Goal: Check status: Check status

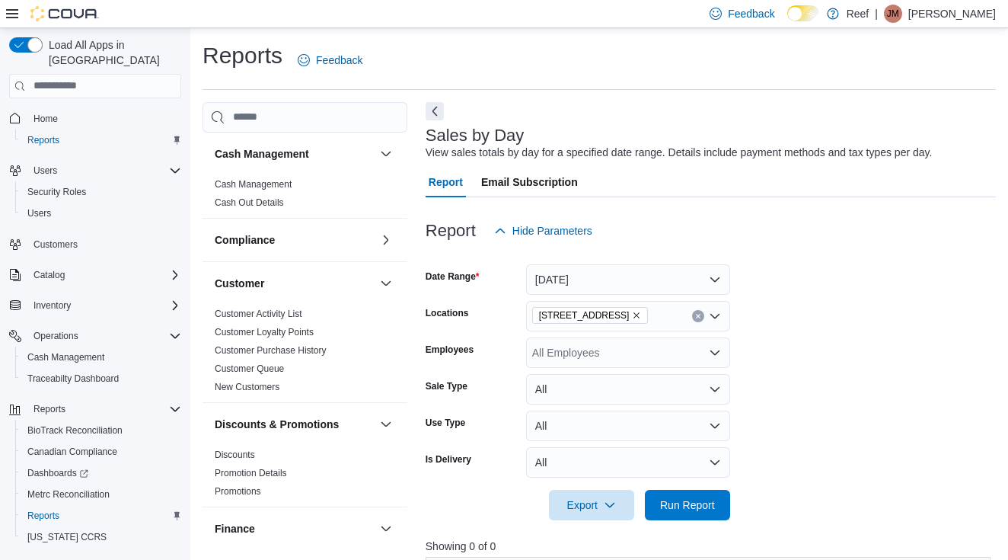
scroll to position [4, 0]
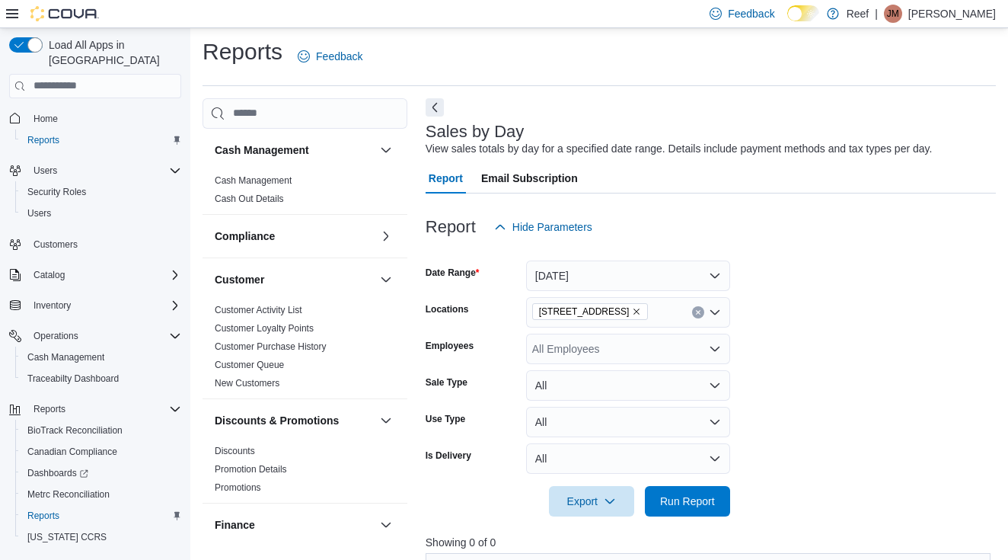
click at [589, 279] on button "[DATE]" at bounding box center [628, 275] width 204 height 30
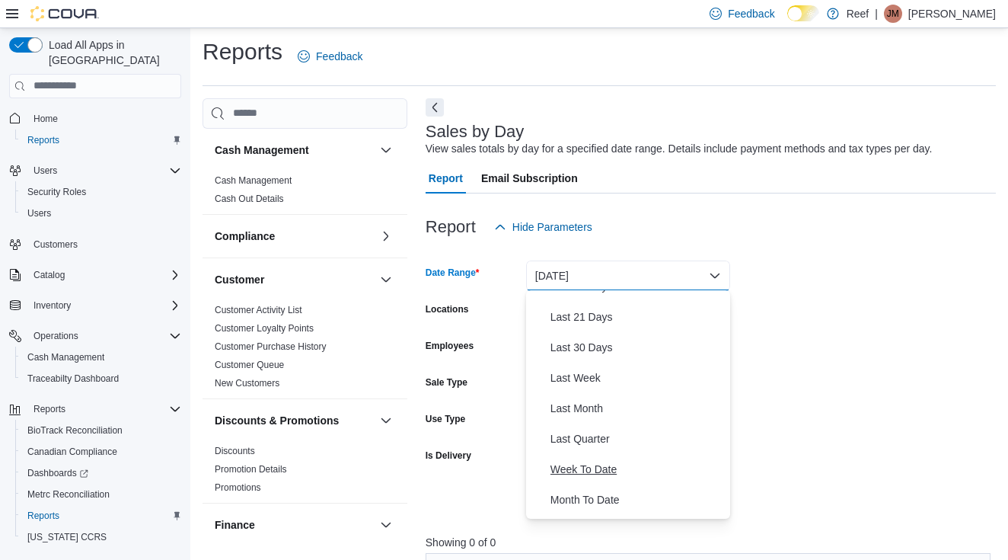
scroll to position [182, 0]
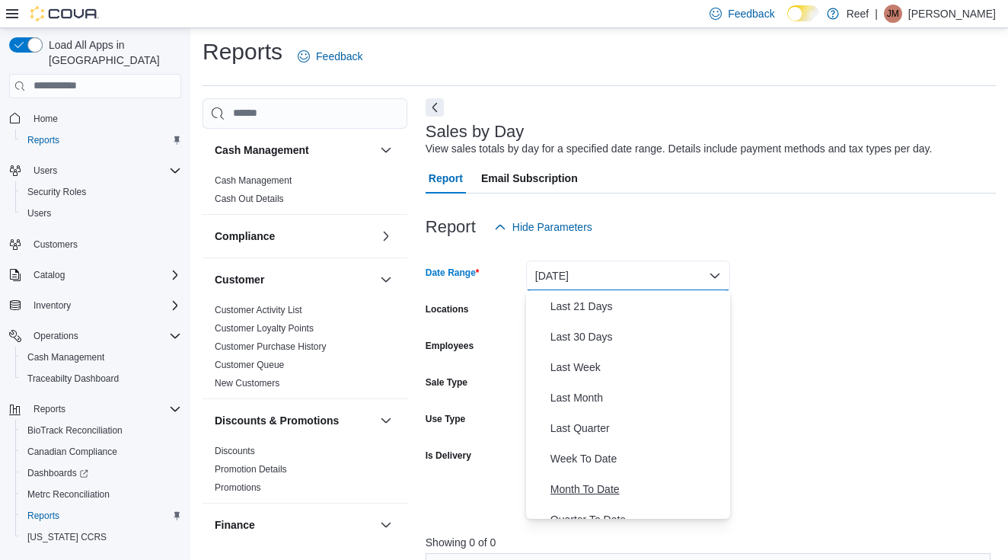
click at [600, 486] on span "Month To Date" at bounding box center [638, 489] width 174 height 18
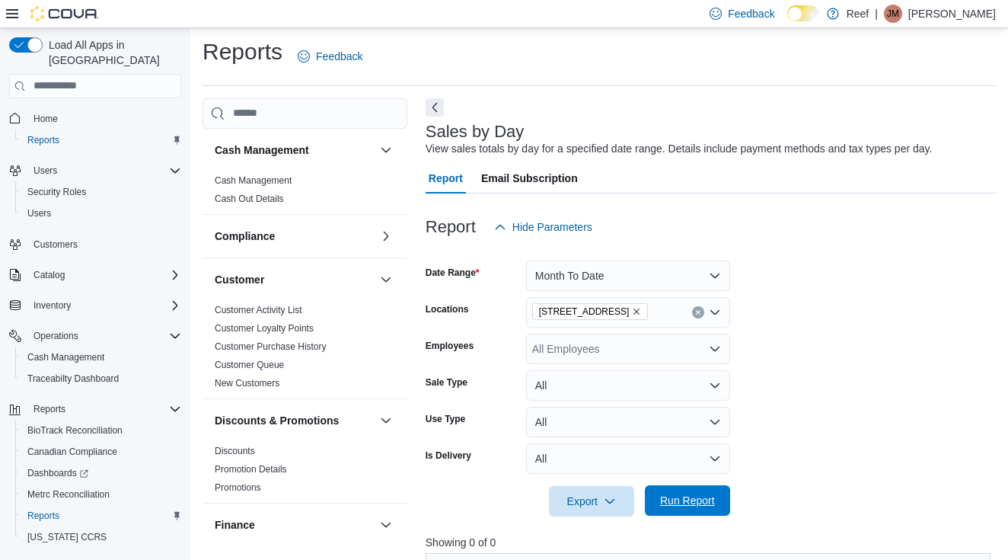
click at [691, 501] on span "Run Report" at bounding box center [687, 500] width 55 height 15
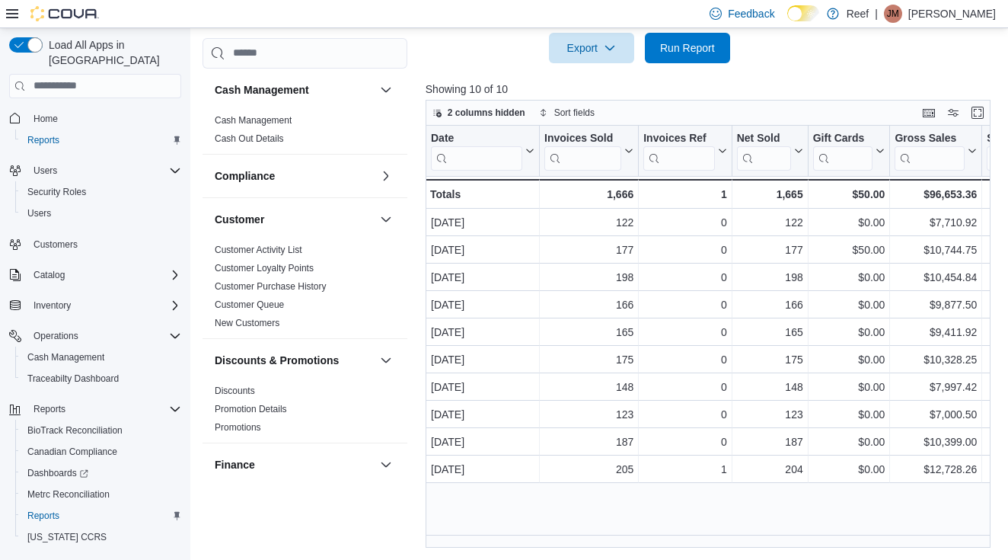
scroll to position [456, 0]
click at [45, 113] on span "Home" at bounding box center [46, 119] width 24 height 12
